Goal: Task Accomplishment & Management: Complete application form

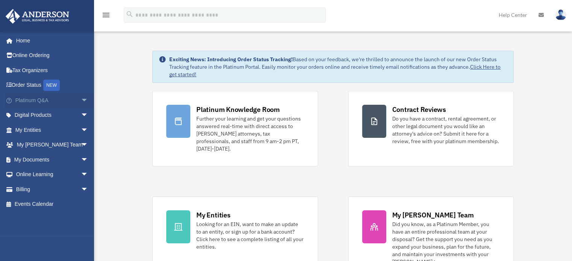
click at [83, 98] on span "arrow_drop_down" at bounding box center [88, 100] width 15 height 15
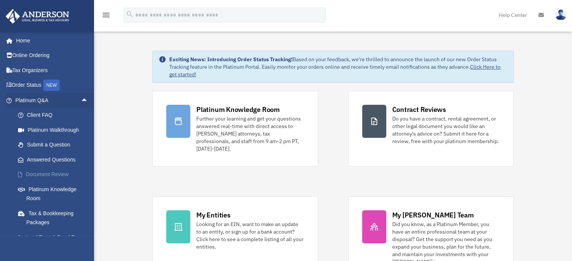
click at [53, 169] on link "Document Review" at bounding box center [55, 174] width 89 height 15
click at [52, 174] on link "Document Review" at bounding box center [55, 174] width 89 height 15
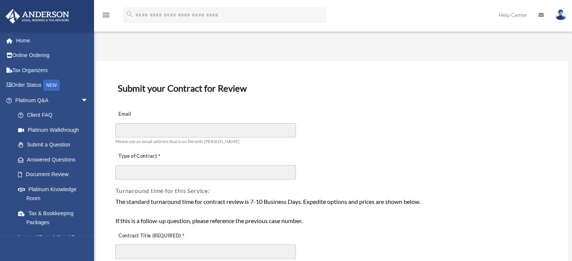
click at [446, 156] on div "Type of Contract" at bounding box center [332, 163] width 434 height 33
